Goal: Information Seeking & Learning: Learn about a topic

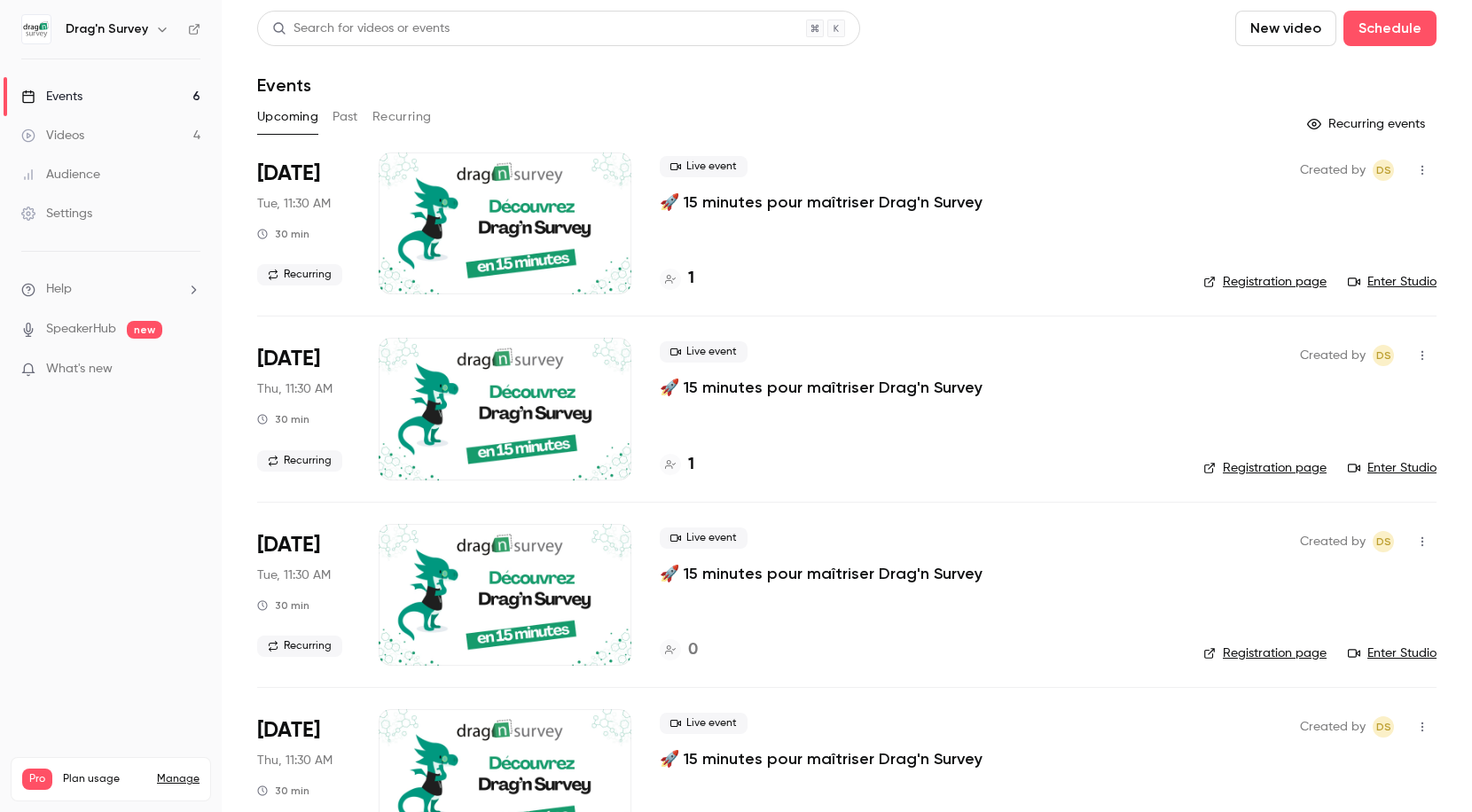
click at [353, 119] on button "Past" at bounding box center [345, 116] width 26 height 28
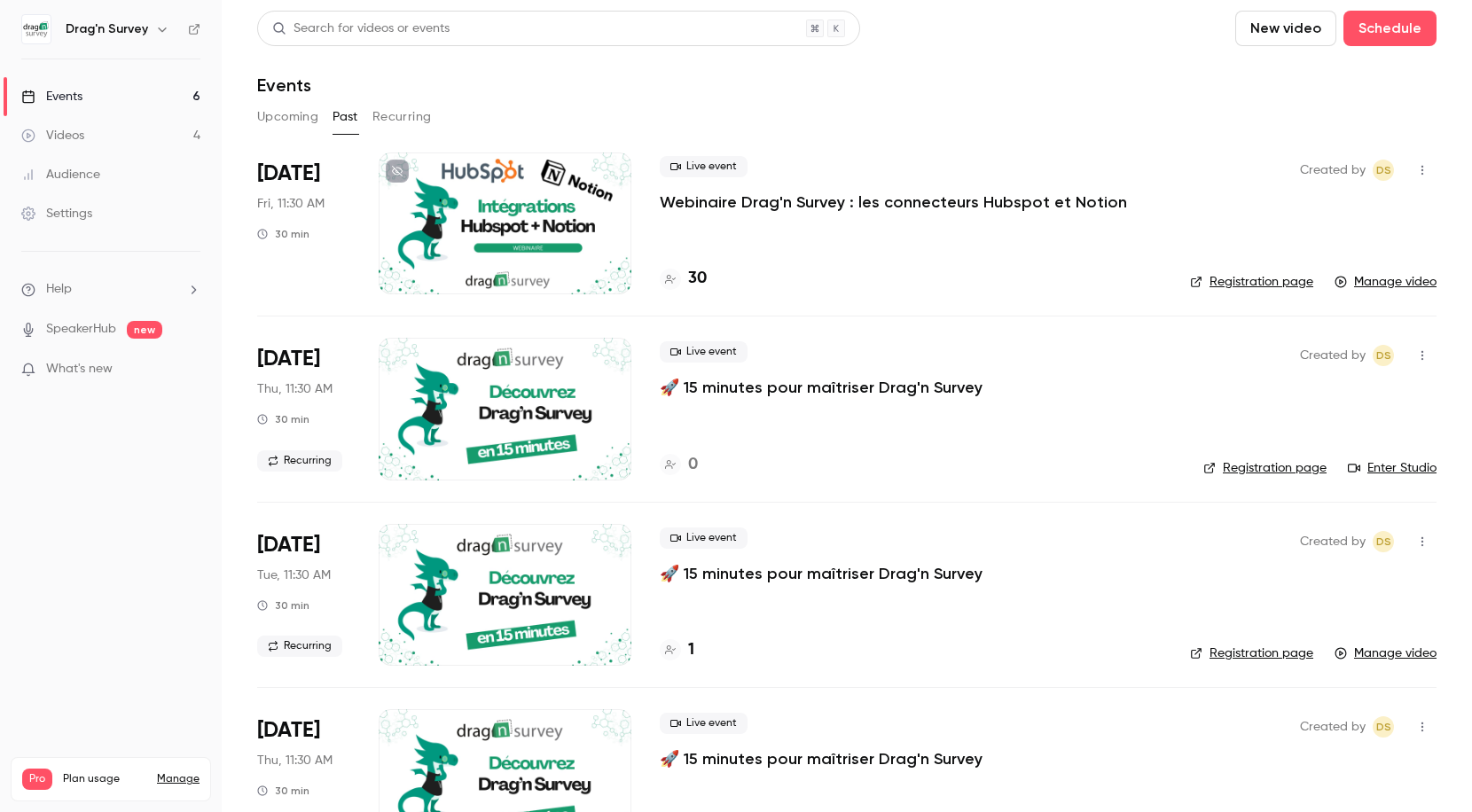
click at [877, 200] on p "Webinaire Drag'n Survey : les connecteurs Hubspot et Notion" at bounding box center [893, 201] width 467 height 21
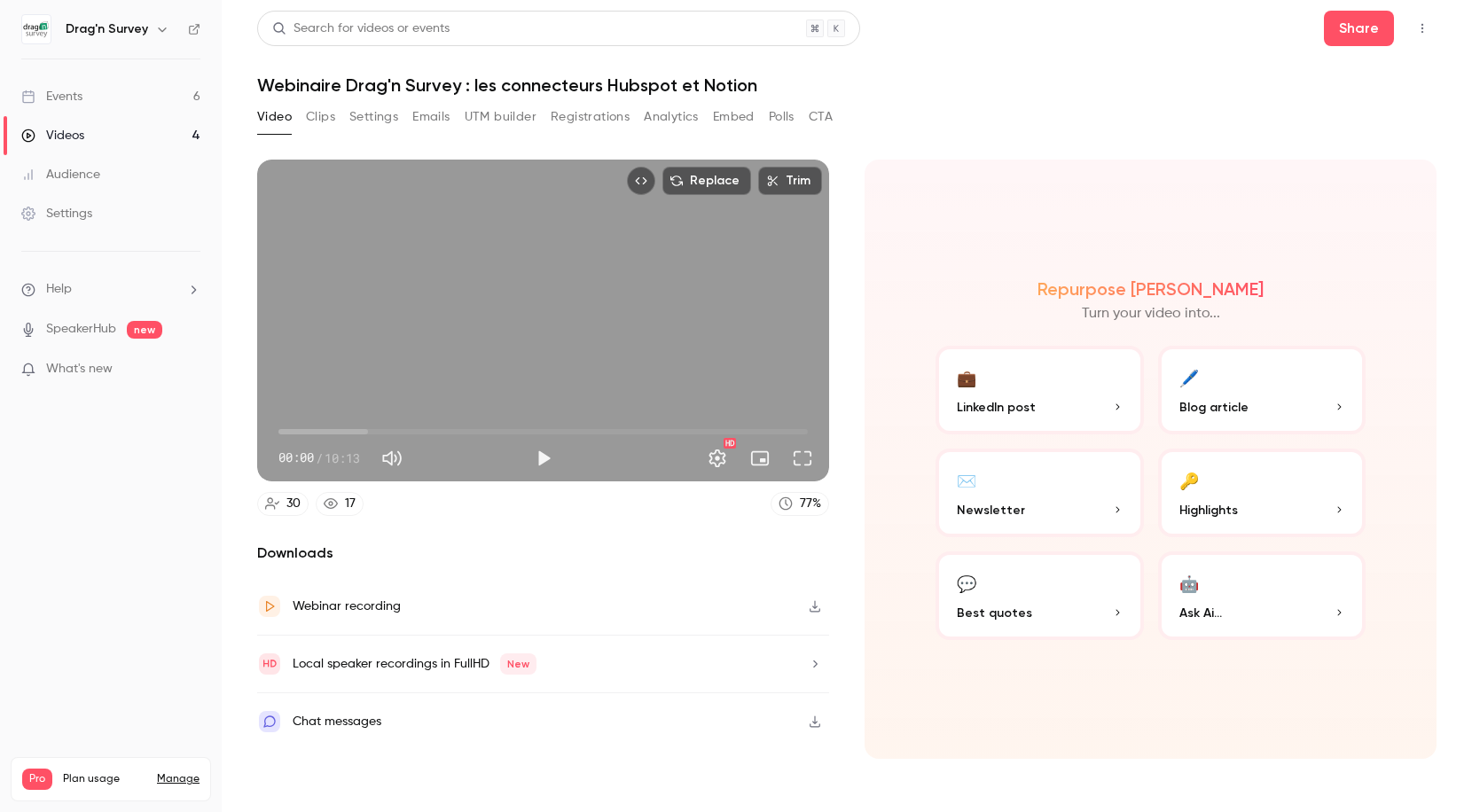
click at [774, 119] on button "Polls" at bounding box center [782, 116] width 26 height 28
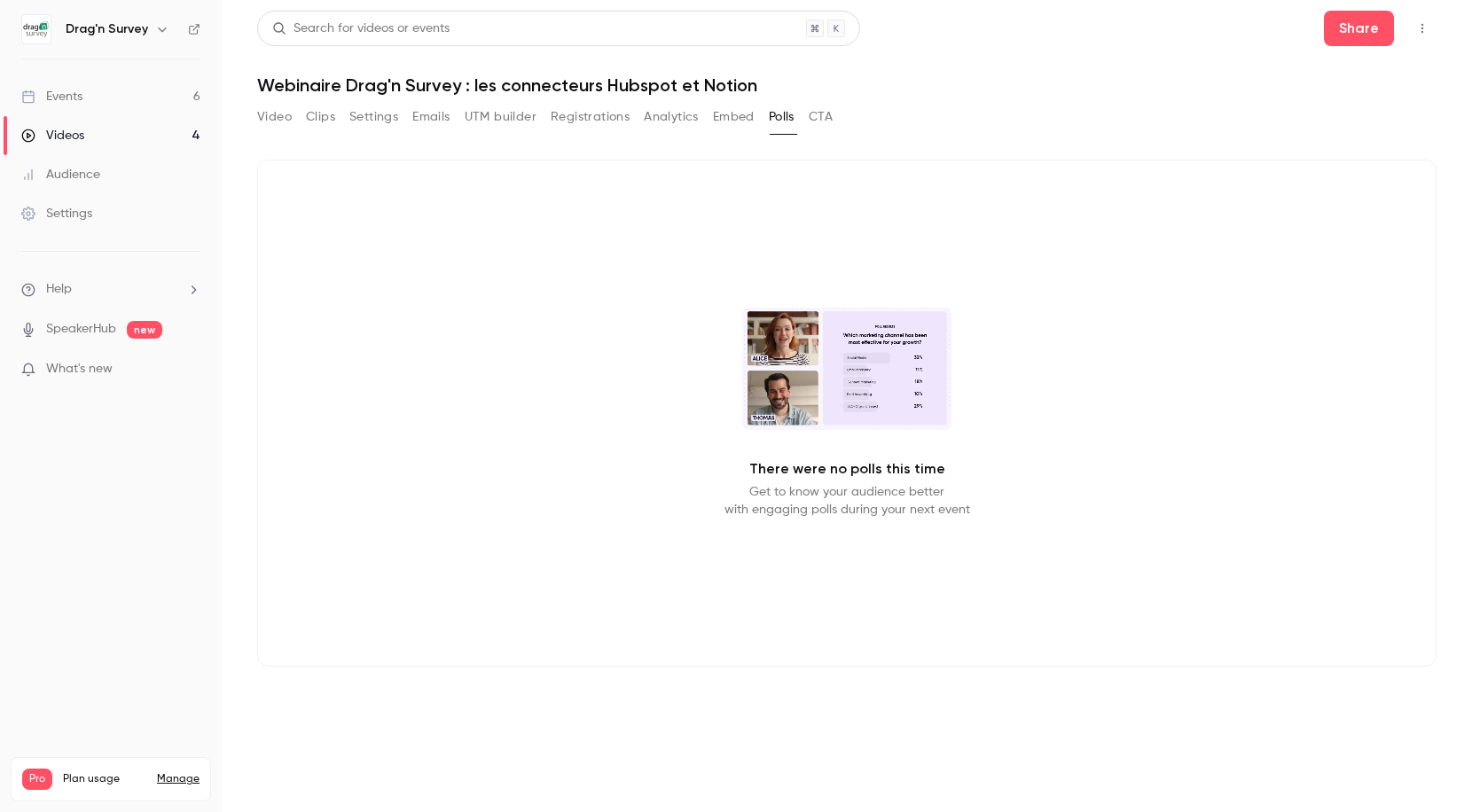
click at [835, 118] on div "Video Clips Settings Emails UTM builder Registrations Analytics Embed Polls CTA" at bounding box center [847, 120] width 1179 height 36
click at [811, 118] on button "CTA" at bounding box center [820, 116] width 24 height 28
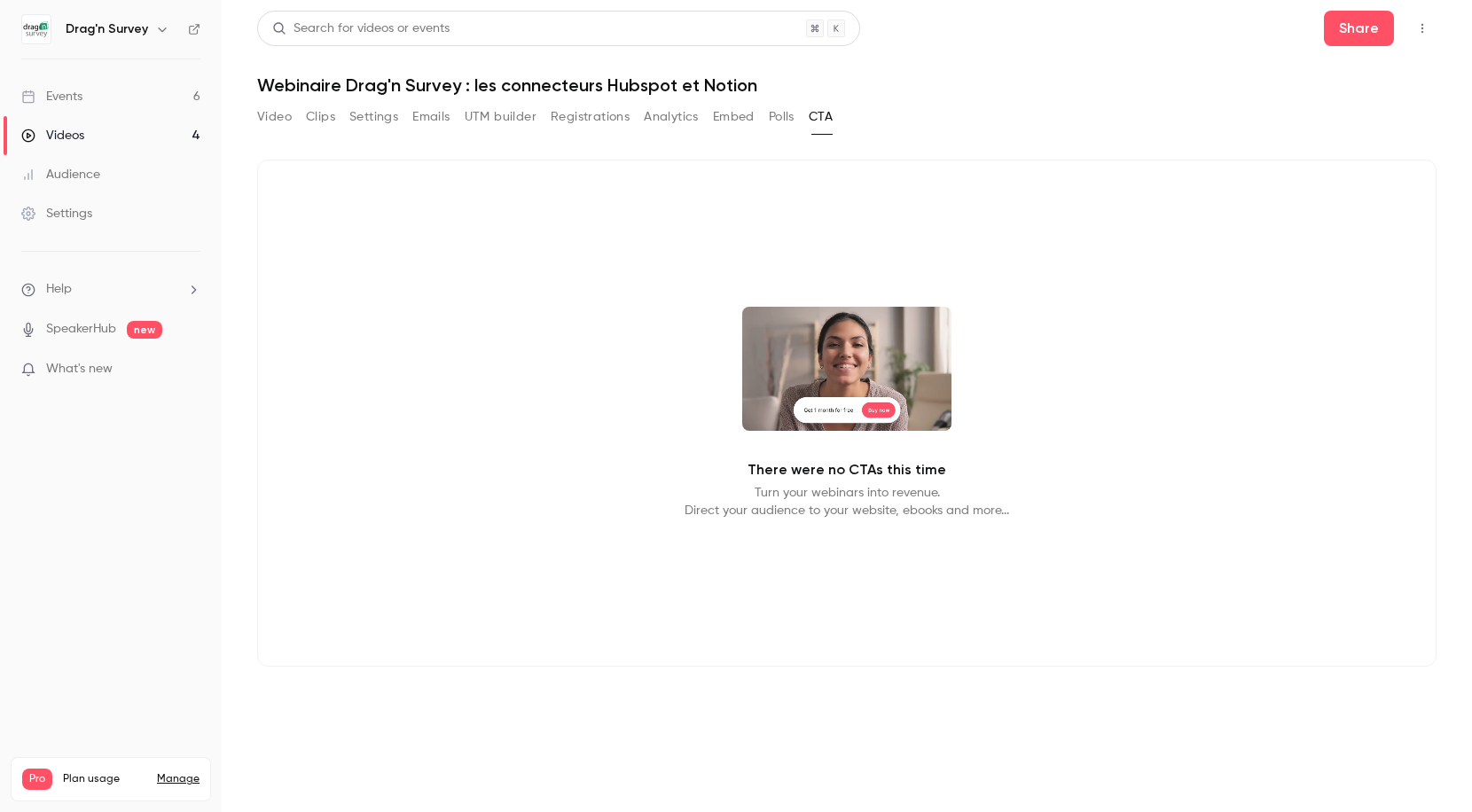
click at [748, 117] on button "Embed" at bounding box center [734, 116] width 42 height 28
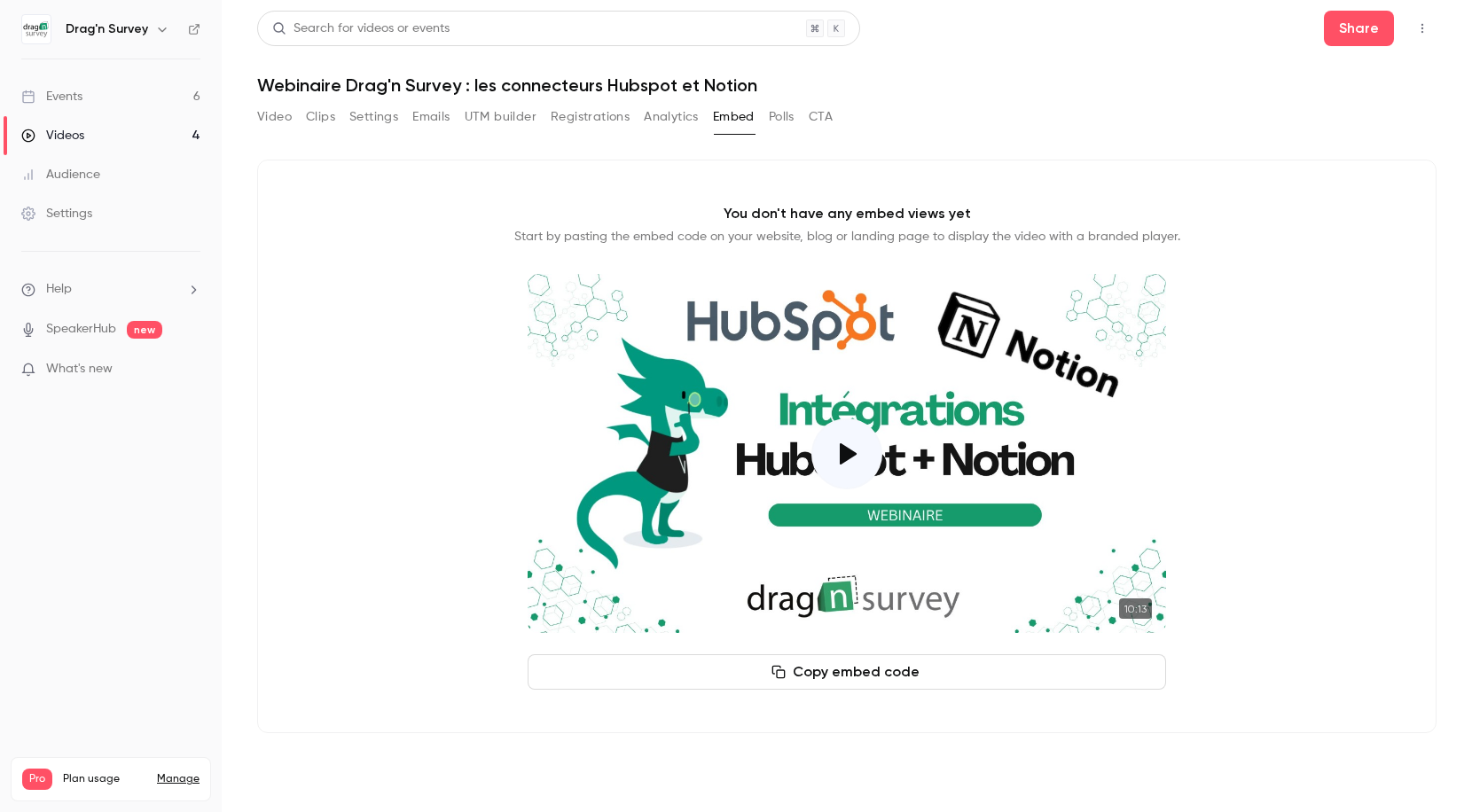
click at [672, 114] on button "Analytics" at bounding box center [671, 116] width 55 height 28
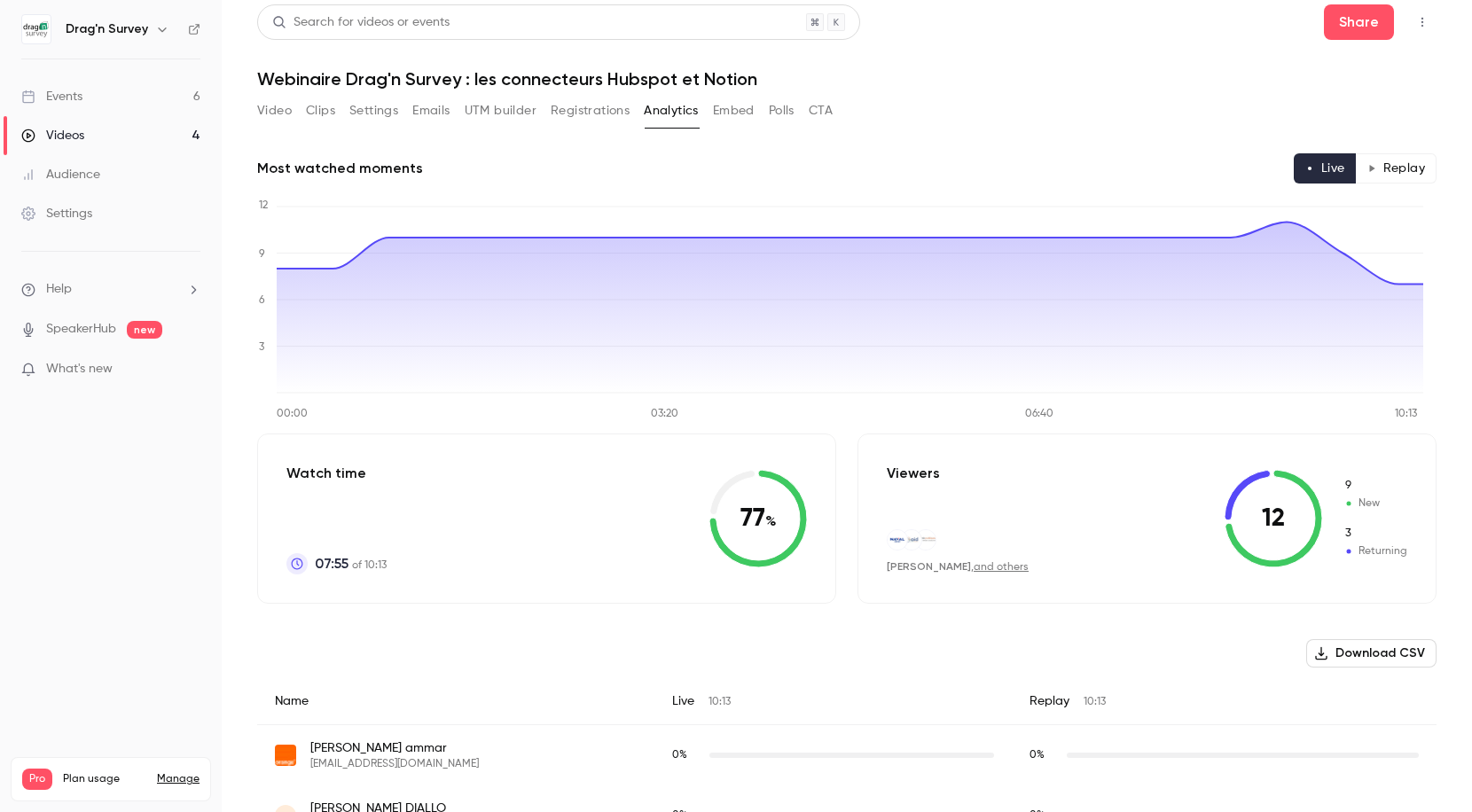
scroll to position [7, 0]
click at [1401, 168] on button "Replay" at bounding box center [1396, 168] width 81 height 30
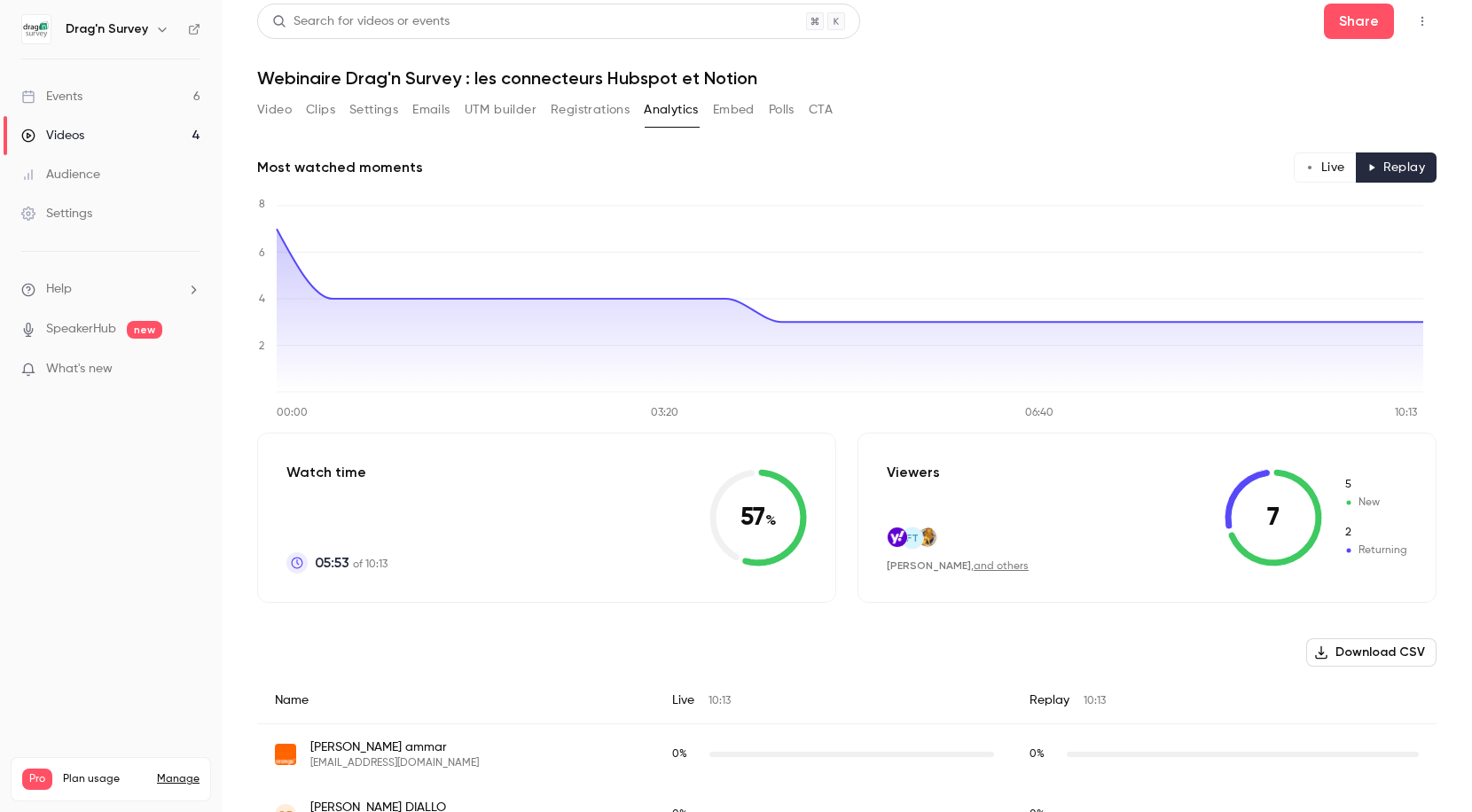
click at [1315, 168] on button "Live" at bounding box center [1325, 168] width 63 height 30
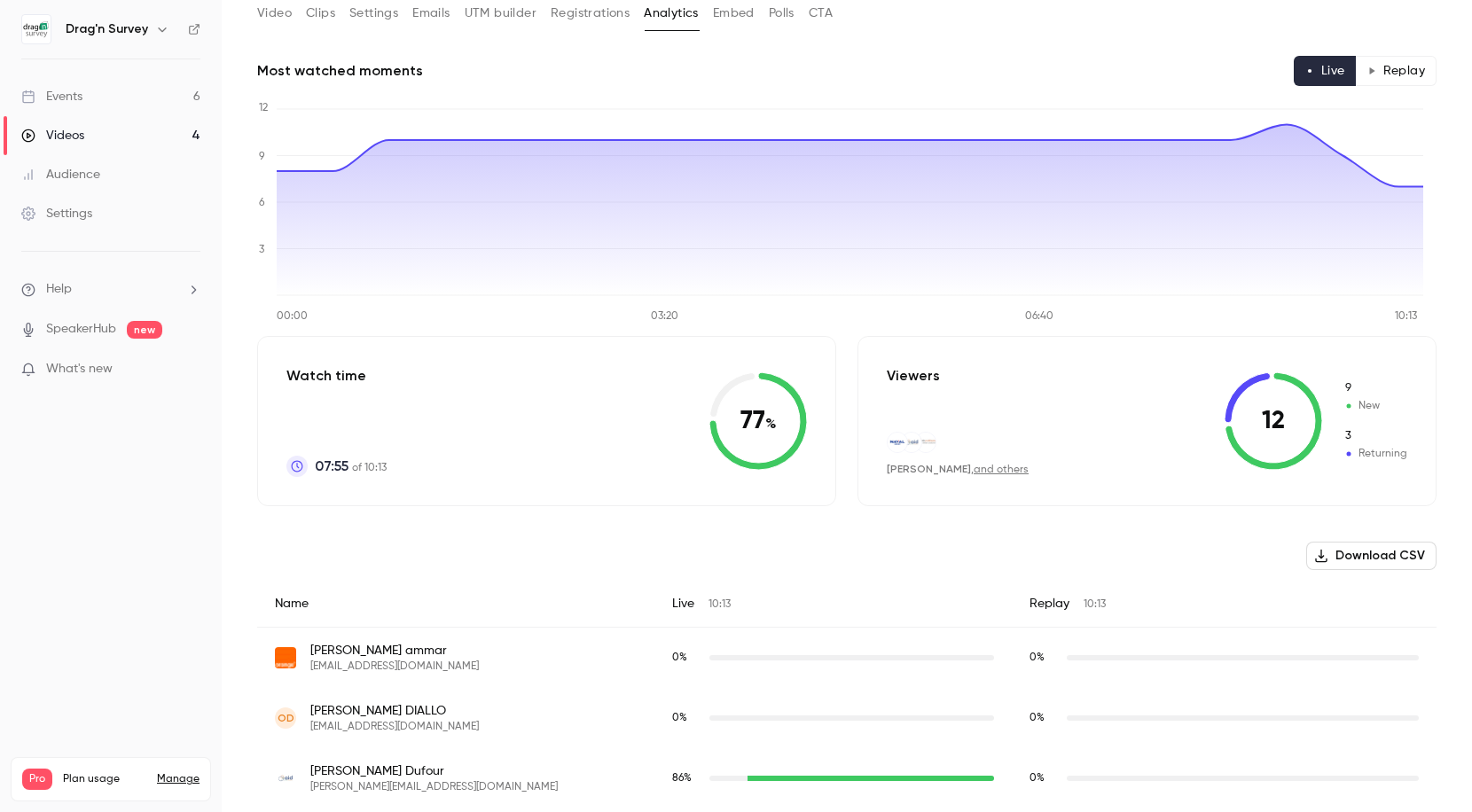
scroll to position [0, 0]
